Goal: Complete application form

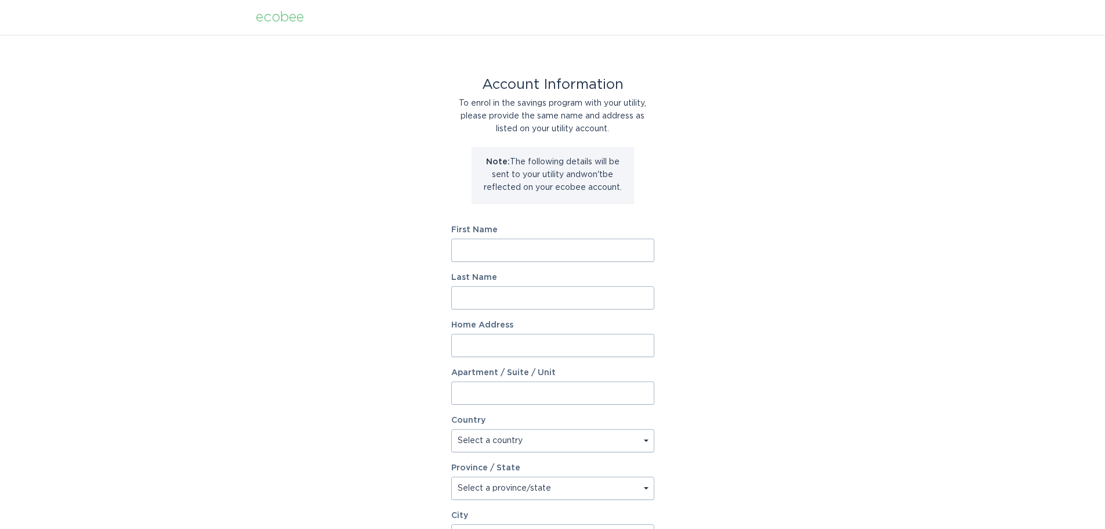
click at [476, 247] on input "First Name" at bounding box center [552, 250] width 203 height 23
click at [487, 250] on input "First Name" at bounding box center [552, 250] width 203 height 23
type input "[PERSON_NAME]"
type input "[STREET_ADDRESS][PERSON_NAME]"
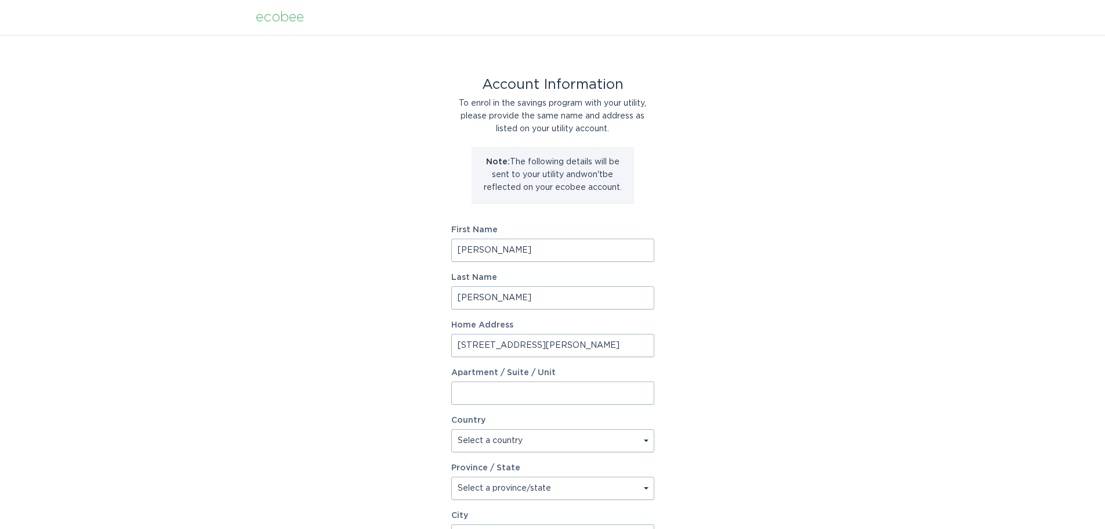
select select "US"
type input "Wake Forest"
type input "27587"
select select "AL"
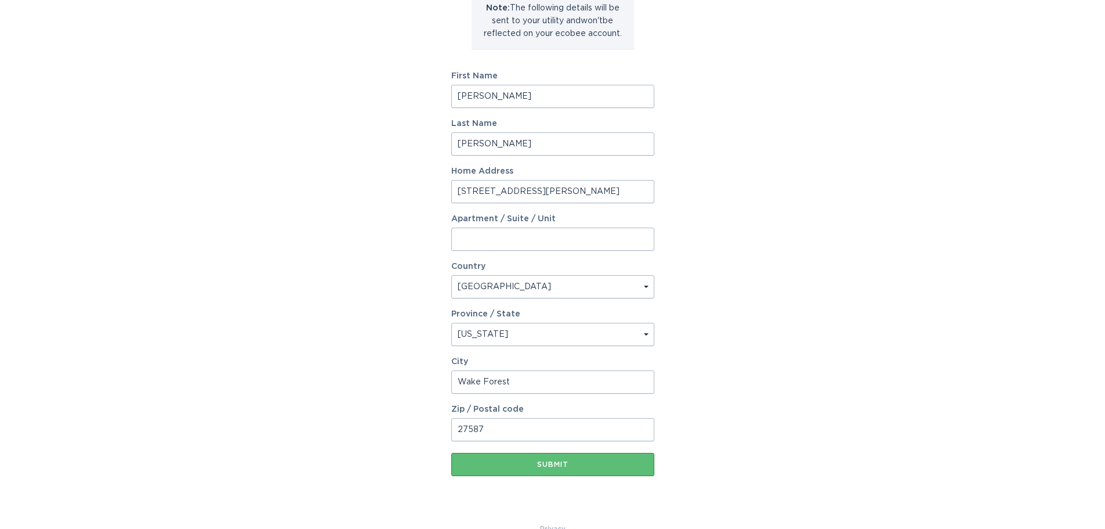
scroll to position [174, 0]
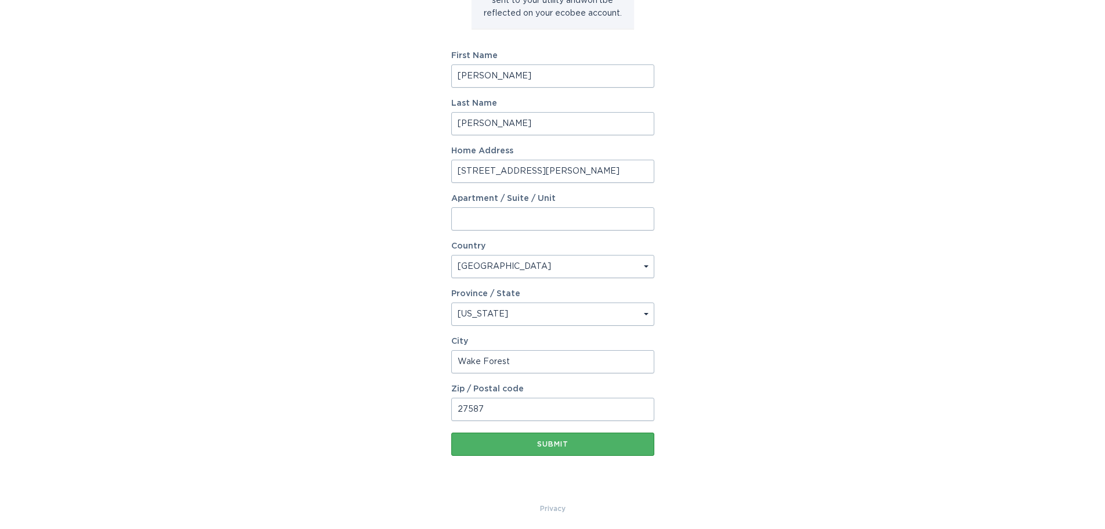
click at [552, 443] on div "Submit" at bounding box center [553, 443] width 192 height 7
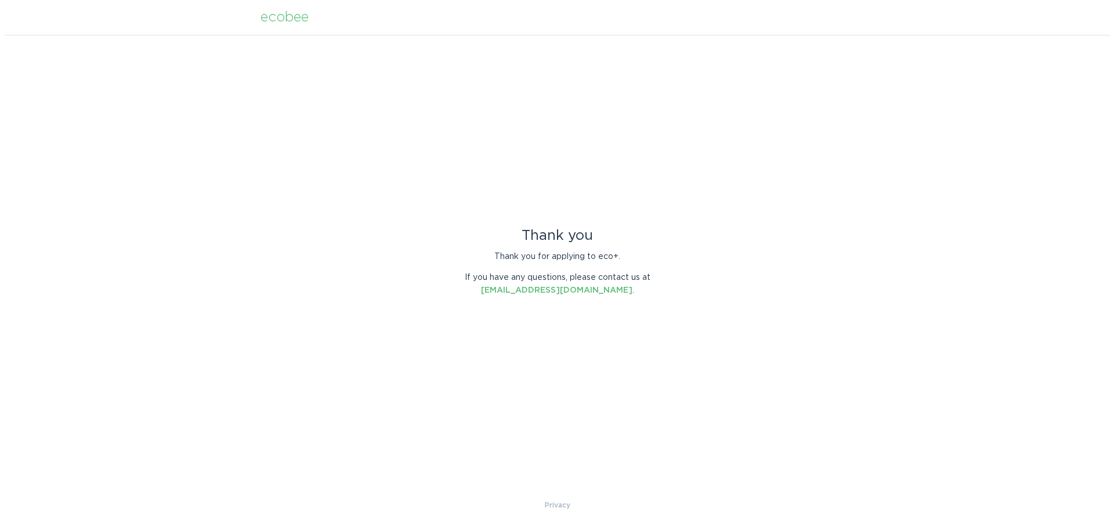
scroll to position [0, 0]
